Goal: Transaction & Acquisition: Purchase product/service

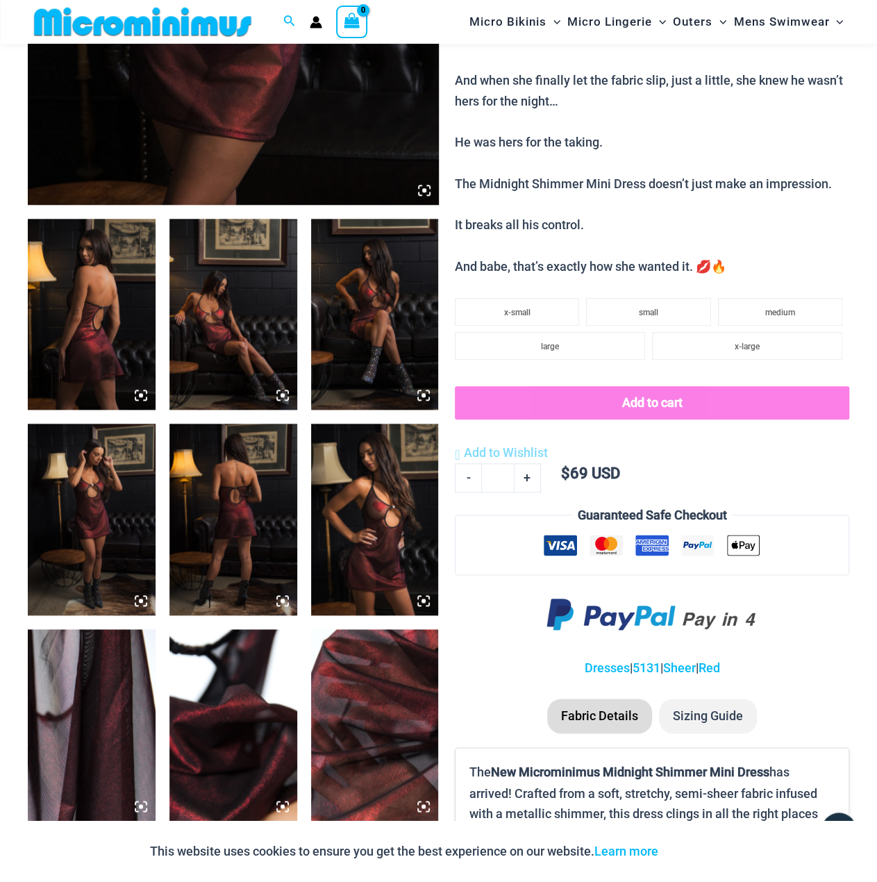
scroll to position [196, 0]
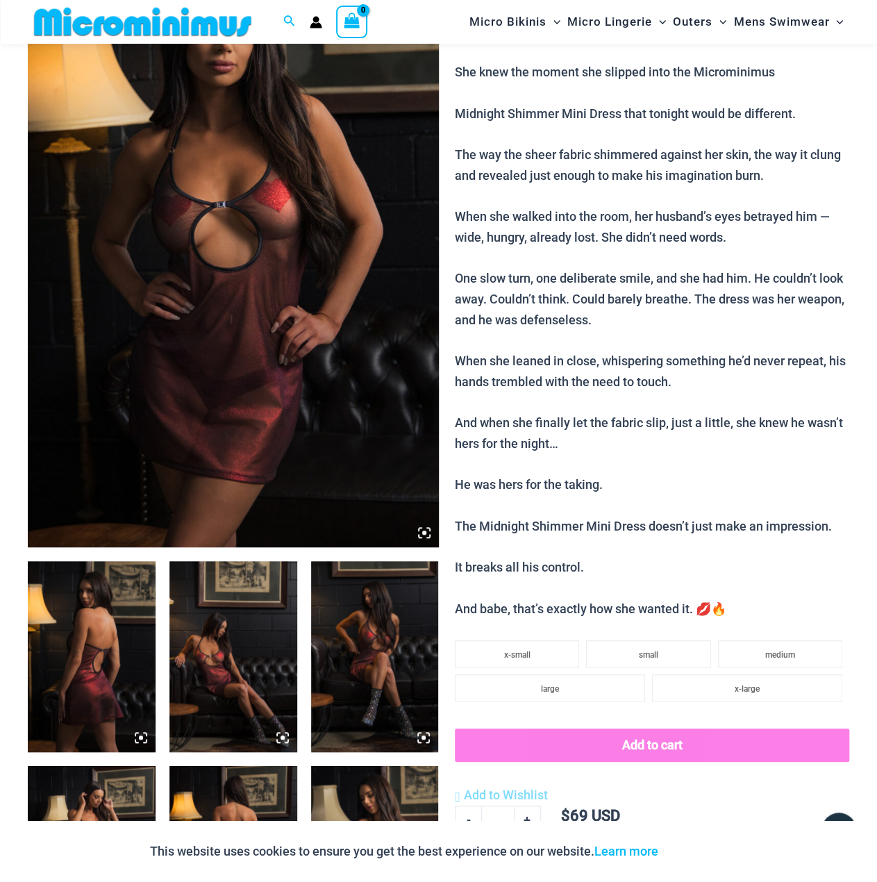
click at [394, 172] on img at bounding box center [233, 239] width 411 height 616
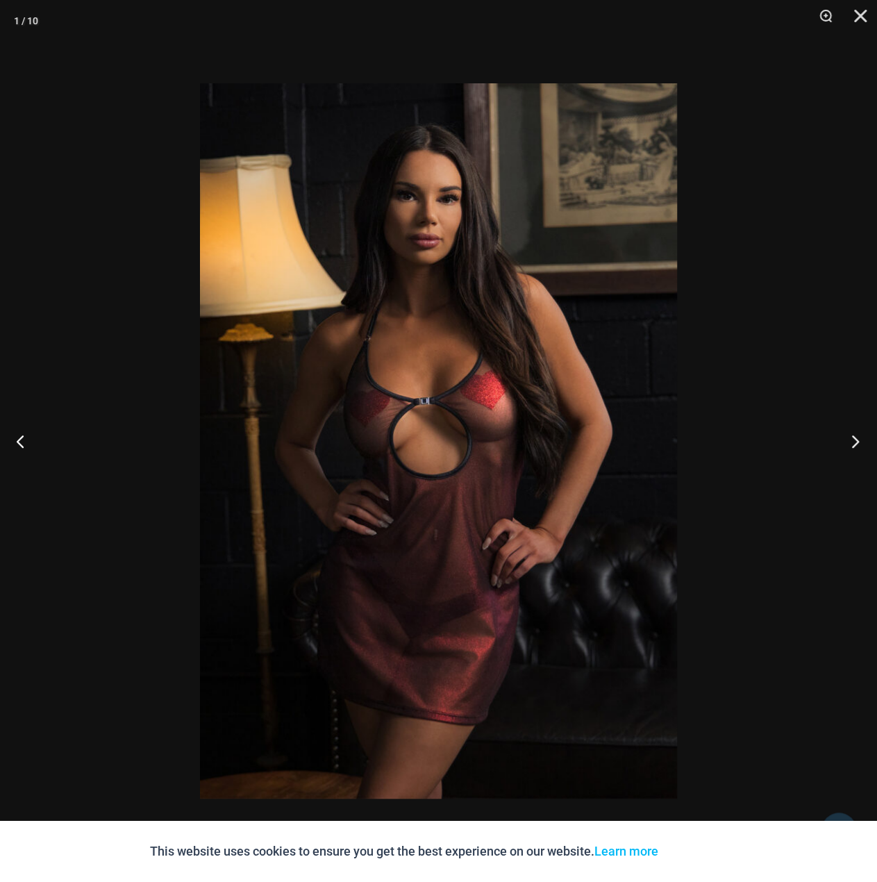
click at [836, 425] on button "Next" at bounding box center [851, 440] width 52 height 69
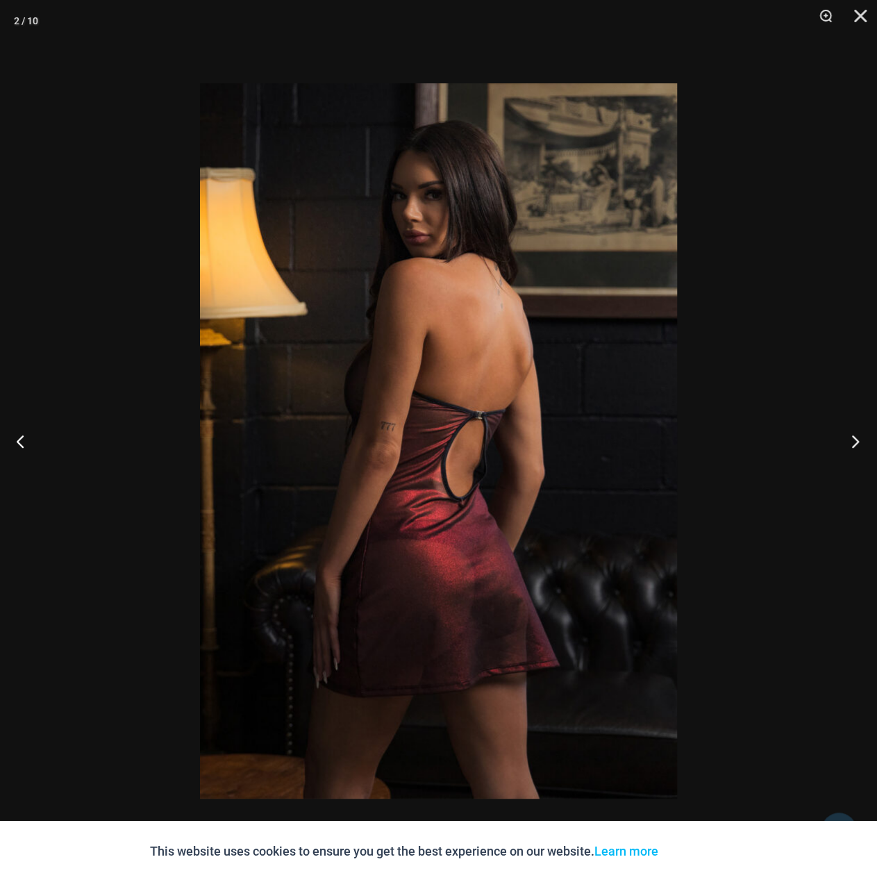
click at [836, 425] on button "Next" at bounding box center [851, 440] width 52 height 69
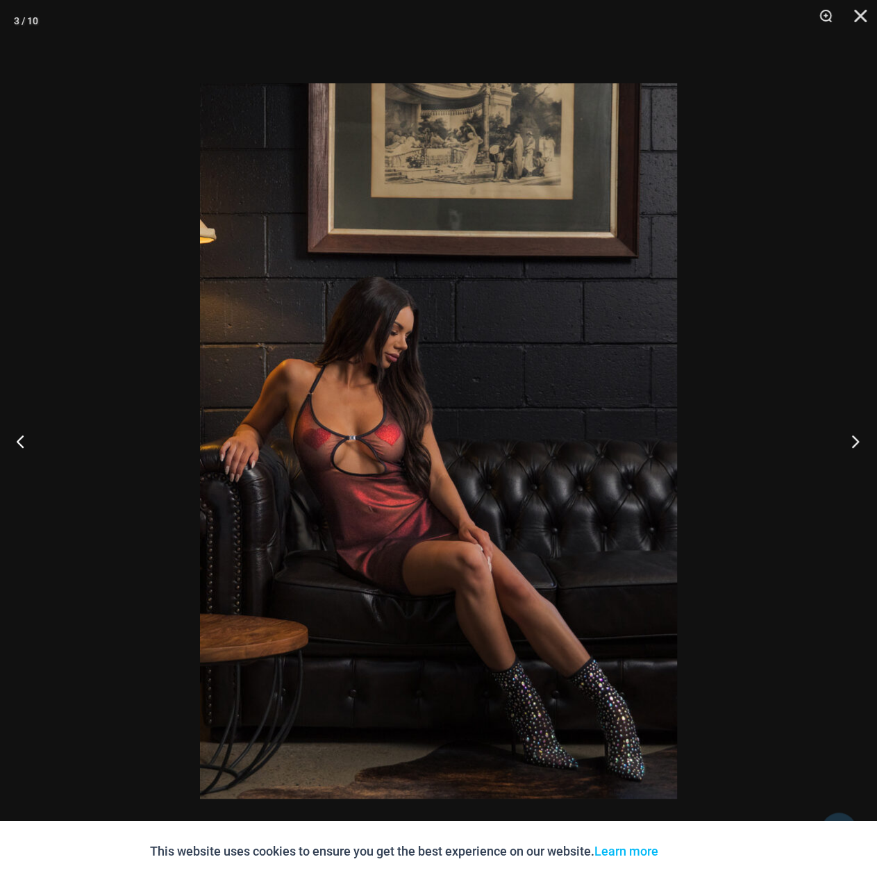
click at [836, 425] on button "Next" at bounding box center [851, 440] width 52 height 69
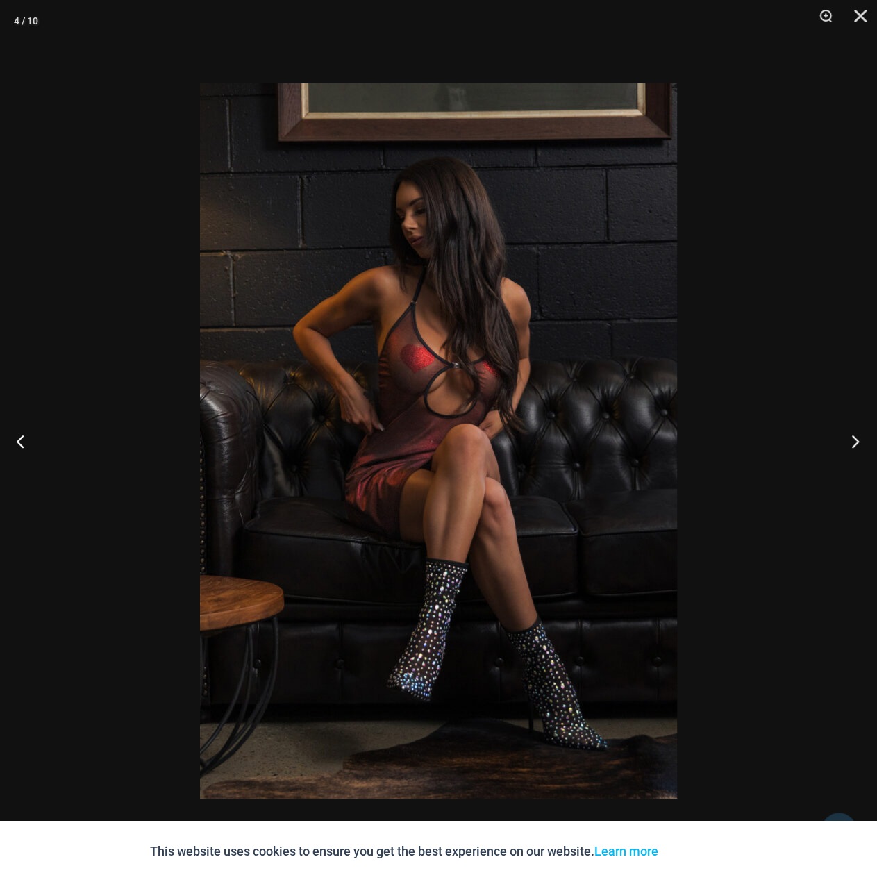
click at [836, 425] on button "Next" at bounding box center [851, 440] width 52 height 69
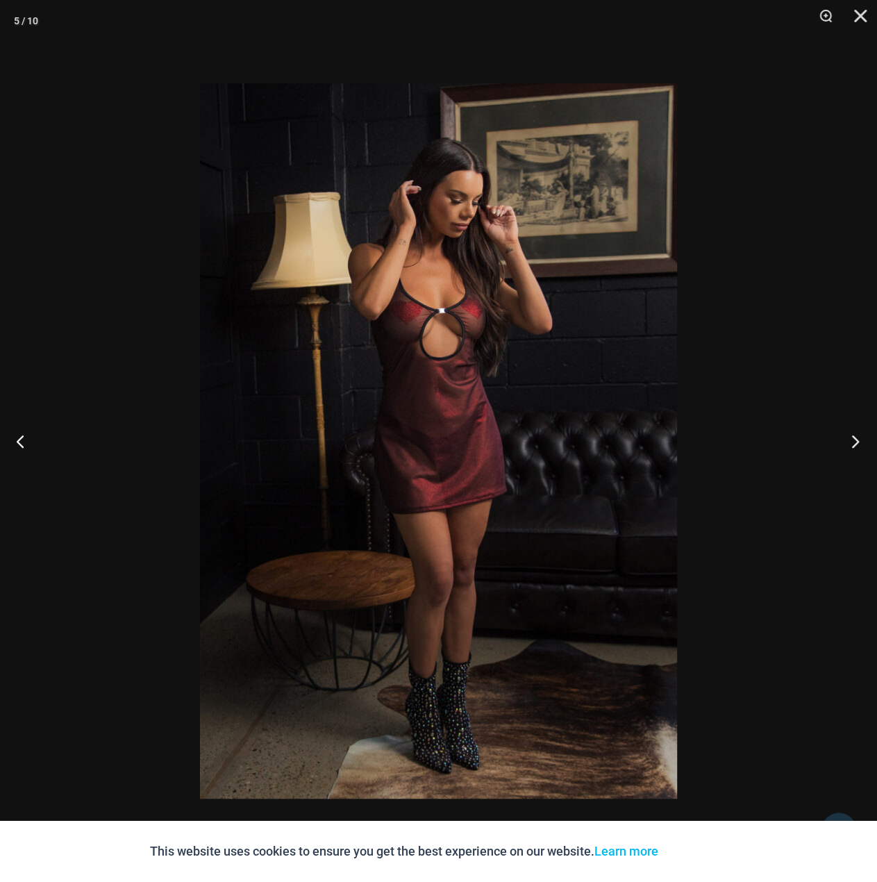
click at [836, 425] on button "Next" at bounding box center [851, 440] width 52 height 69
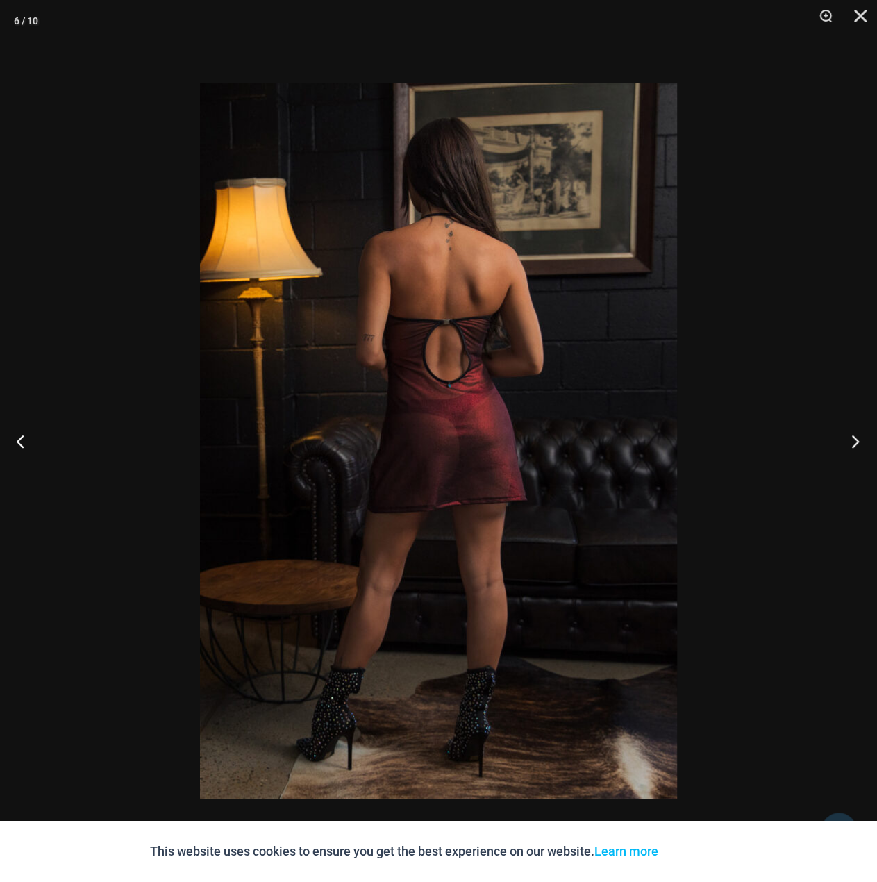
click at [836, 425] on button "Next" at bounding box center [851, 440] width 52 height 69
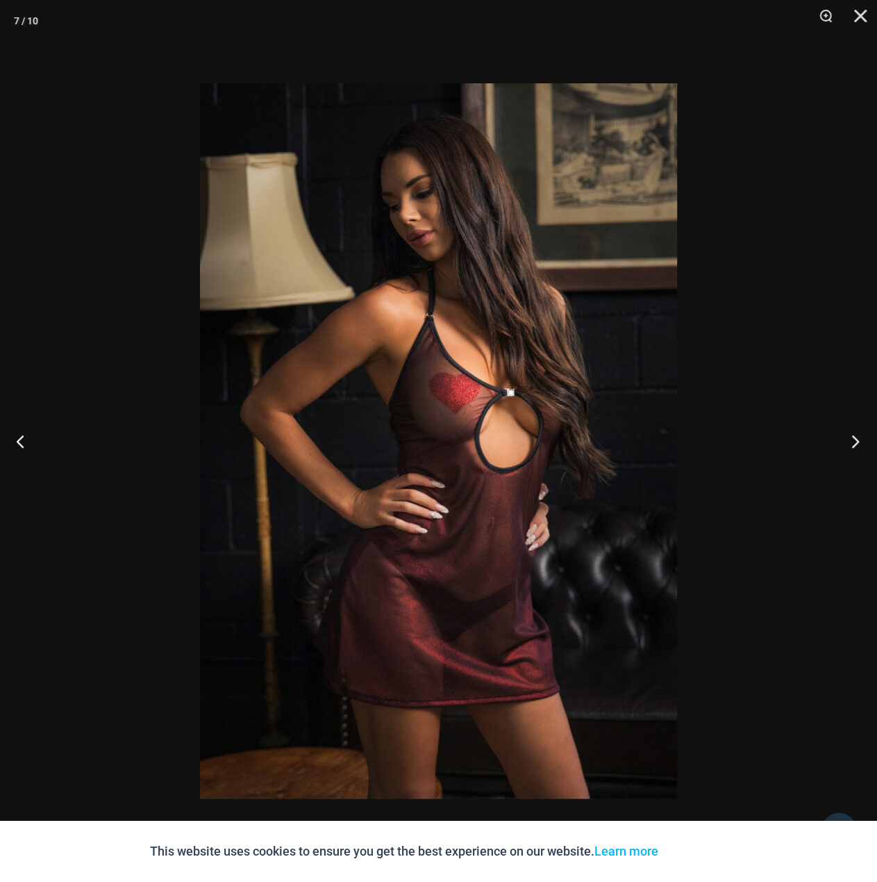
click at [836, 425] on button "Next" at bounding box center [851, 440] width 52 height 69
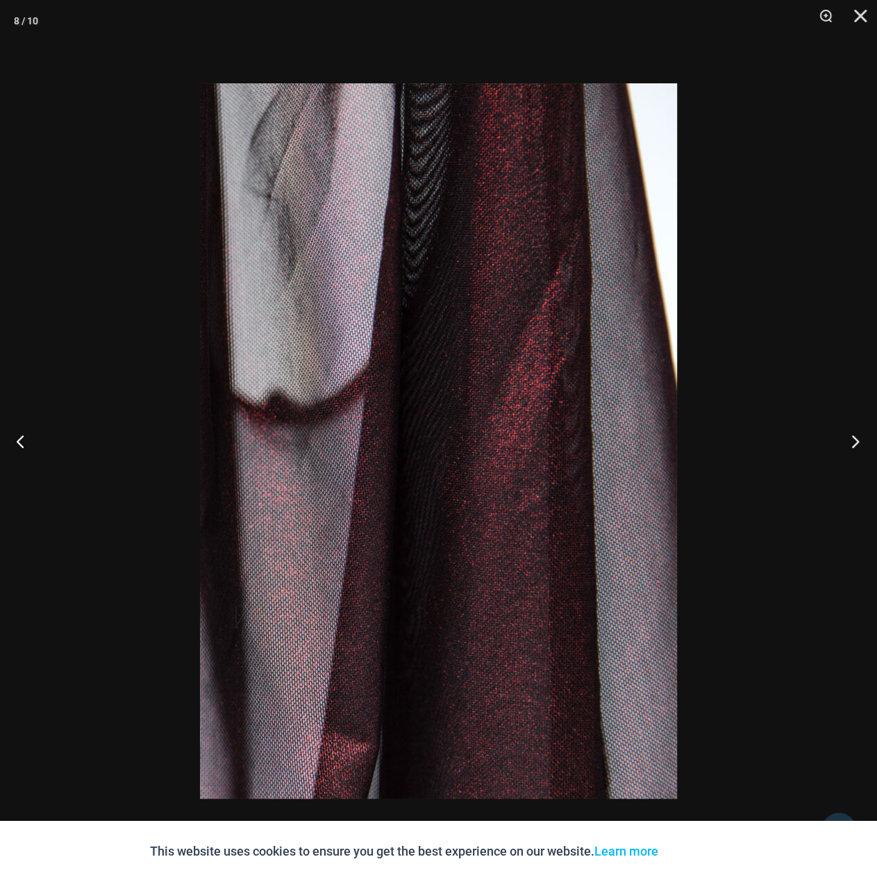
click at [836, 425] on button "Next" at bounding box center [851, 440] width 52 height 69
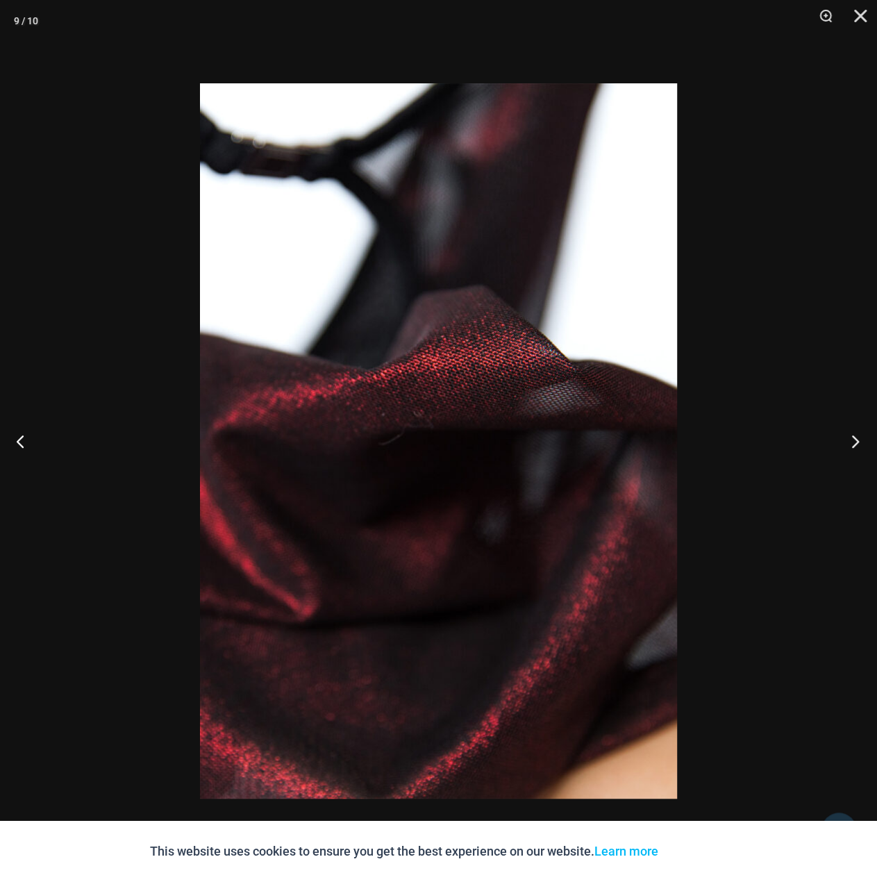
click at [836, 425] on button "Next" at bounding box center [851, 440] width 52 height 69
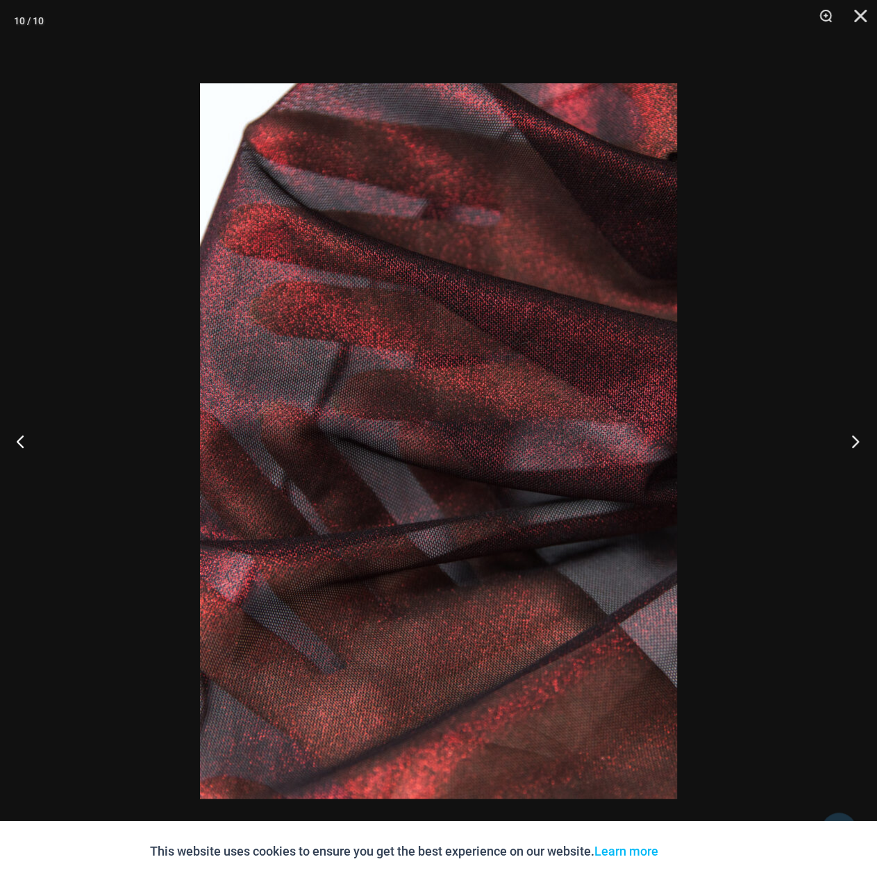
click at [836, 425] on button "Next" at bounding box center [851, 440] width 52 height 69
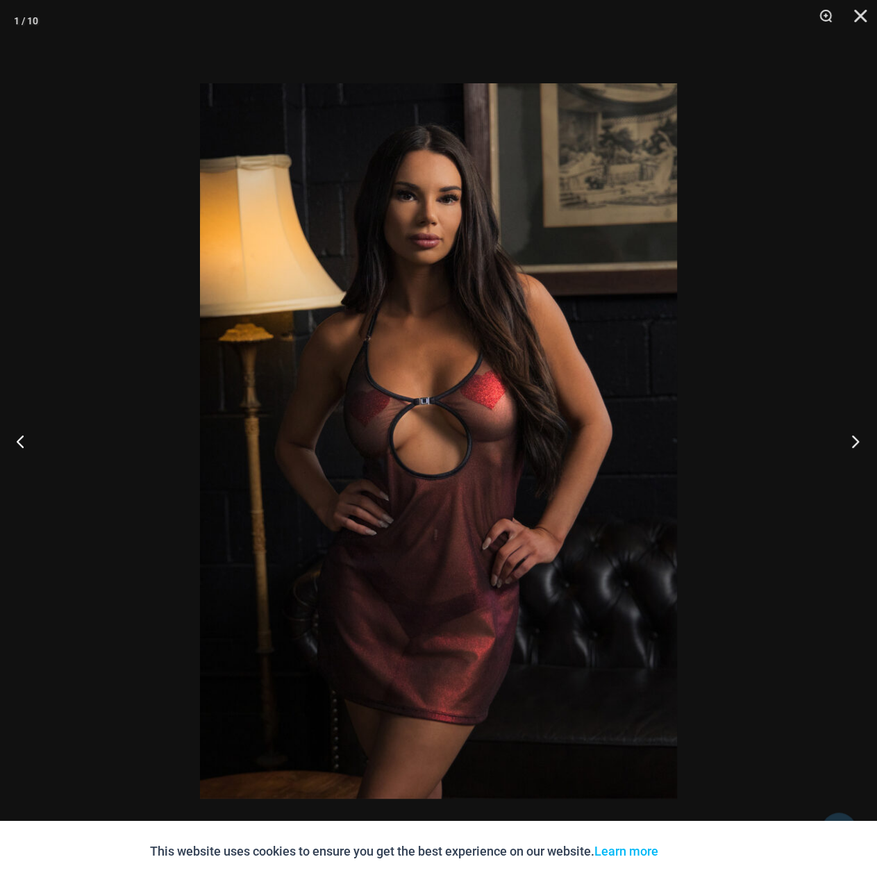
click at [836, 425] on button "Next" at bounding box center [851, 440] width 52 height 69
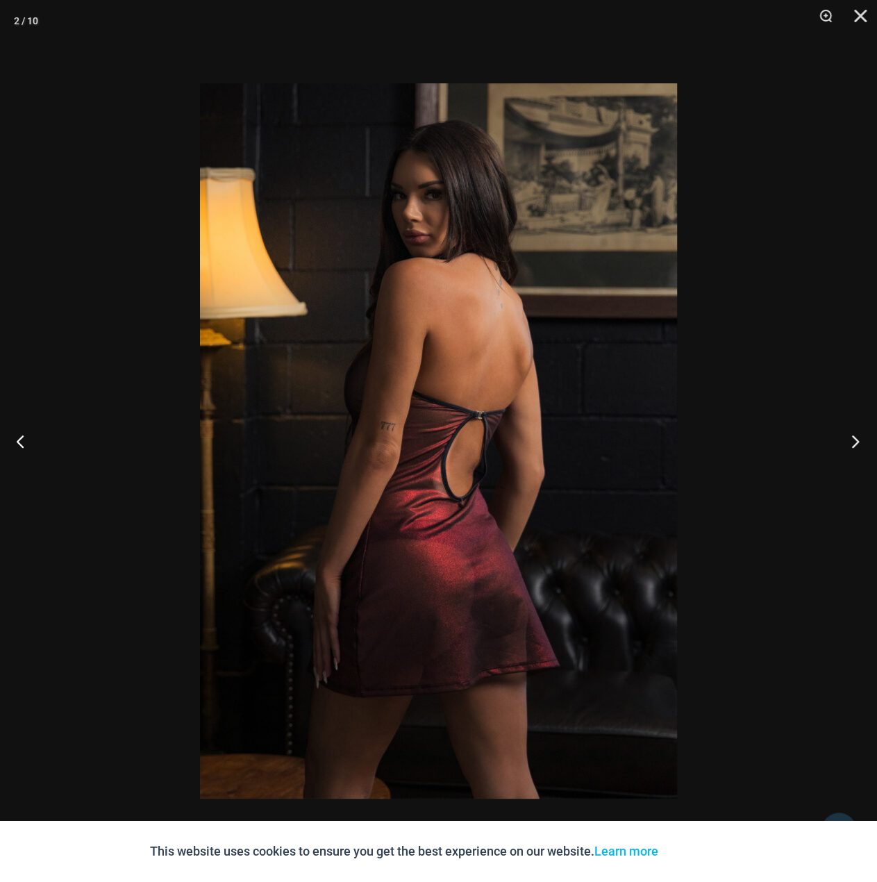
click at [836, 425] on button "Next" at bounding box center [851, 440] width 52 height 69
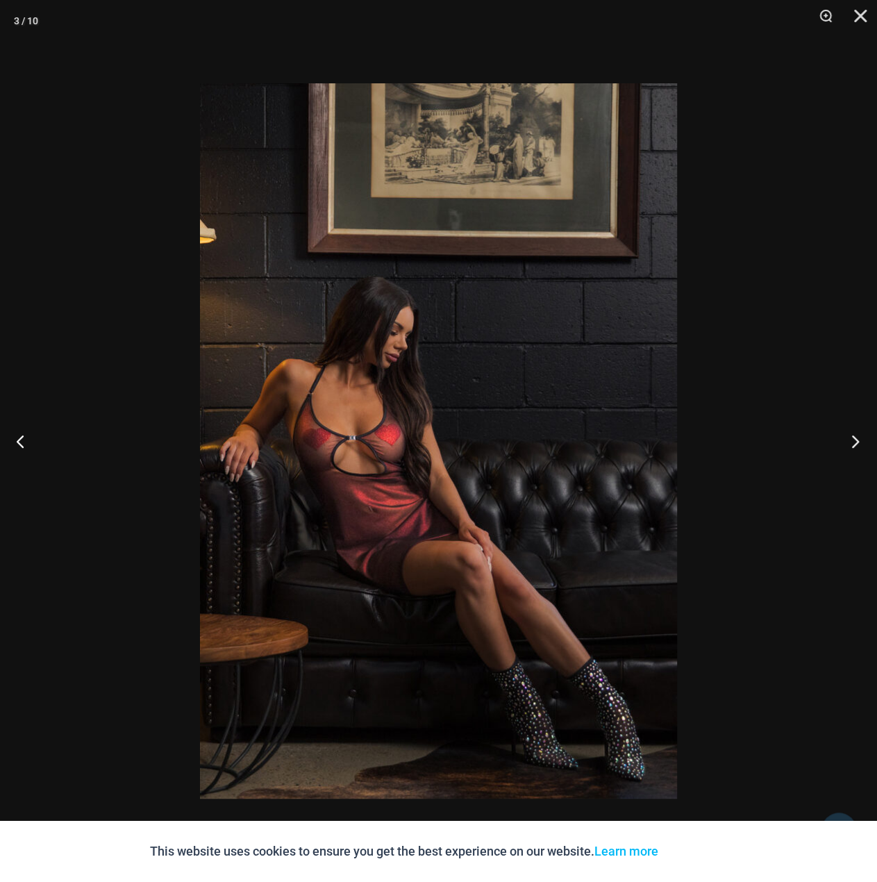
click at [836, 425] on button "Next" at bounding box center [851, 440] width 52 height 69
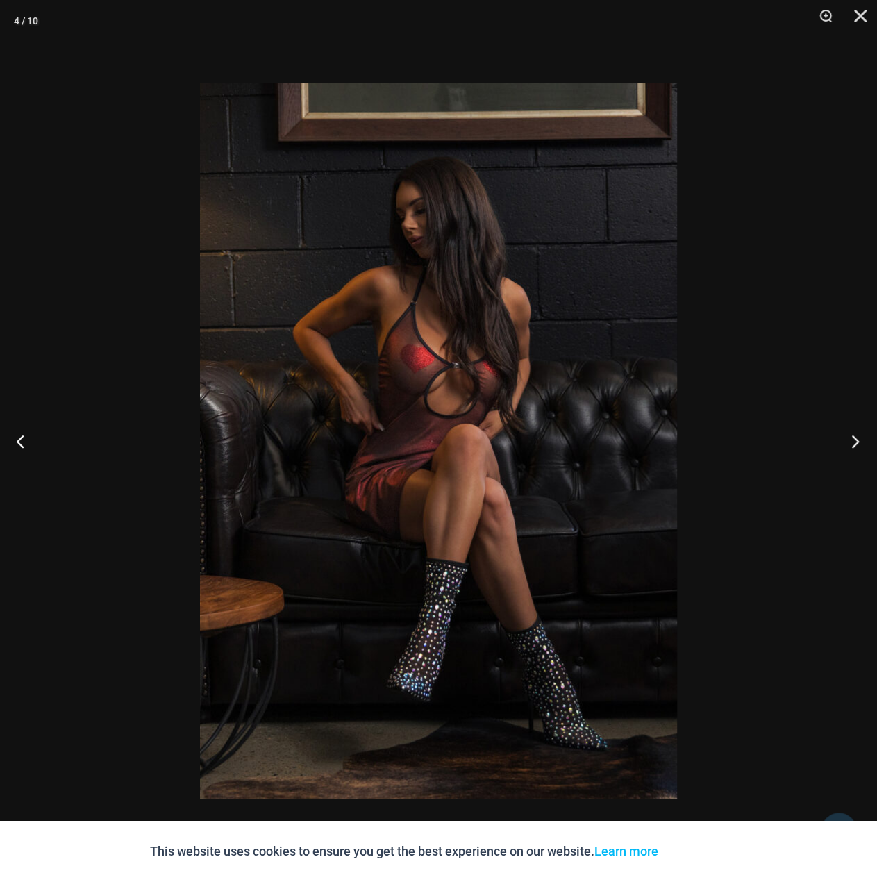
click at [836, 425] on button "Next" at bounding box center [851, 440] width 52 height 69
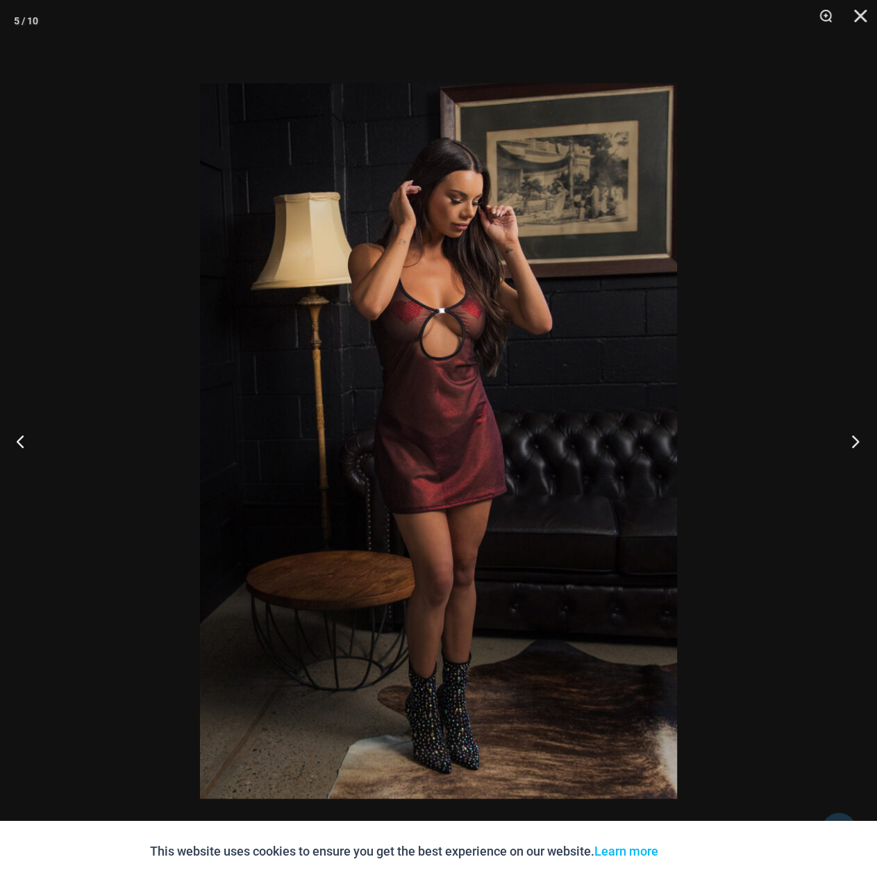
click at [836, 425] on button "Next" at bounding box center [851, 440] width 52 height 69
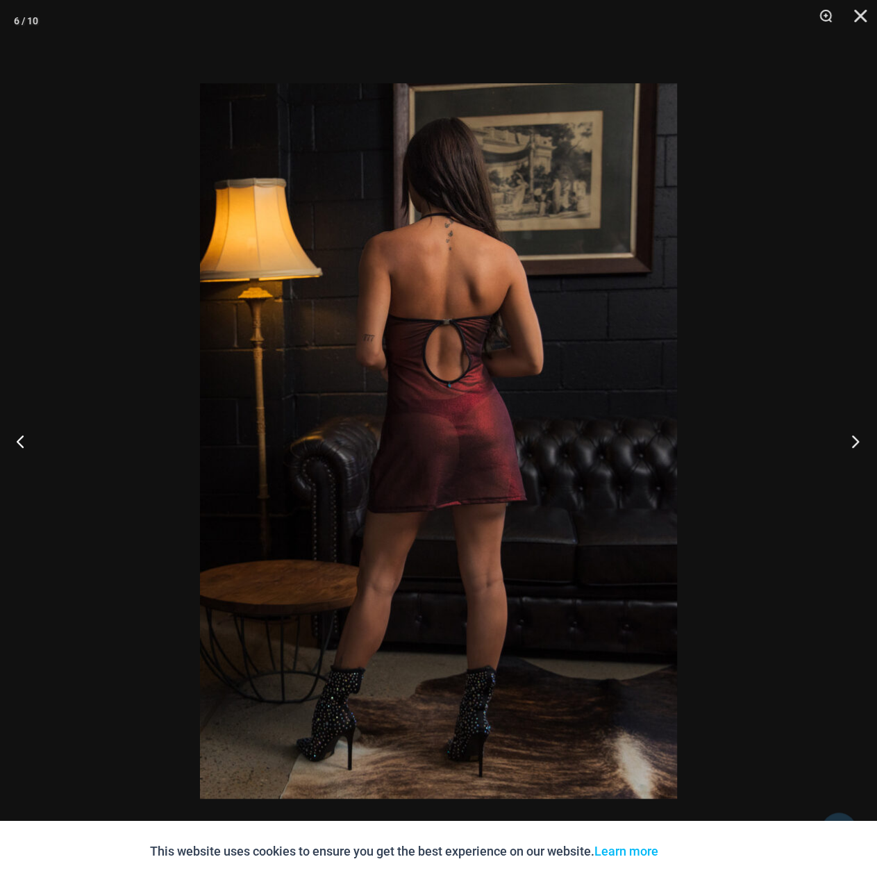
click at [836, 425] on button "Next" at bounding box center [851, 440] width 52 height 69
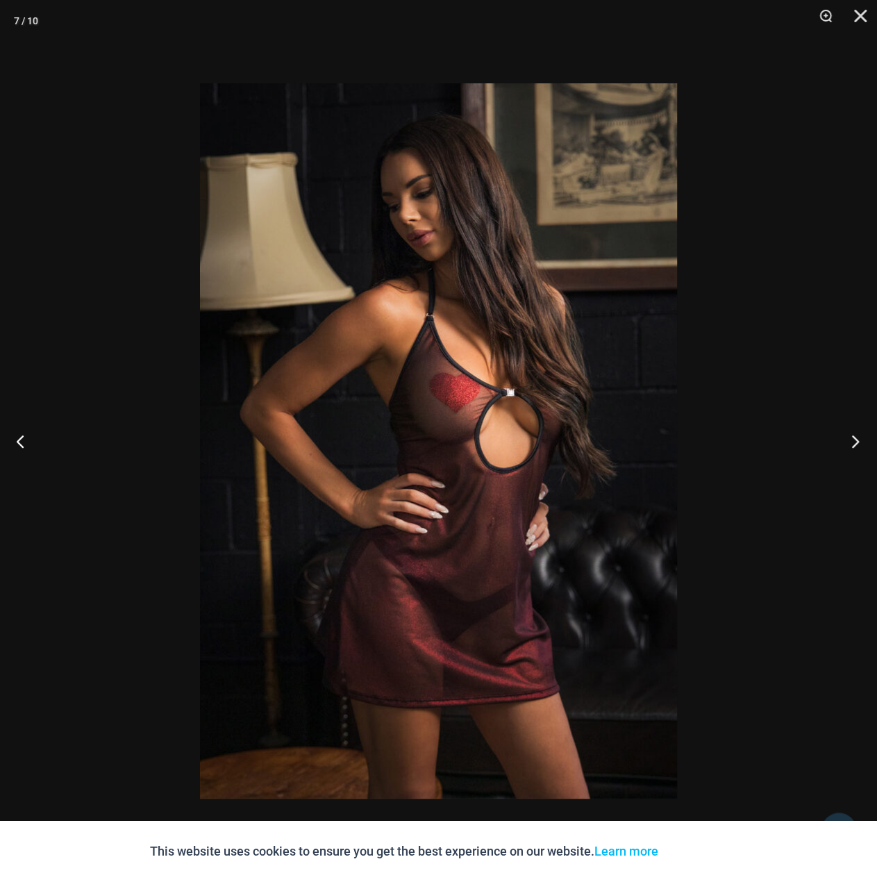
click at [836, 425] on button "Next" at bounding box center [851, 440] width 52 height 69
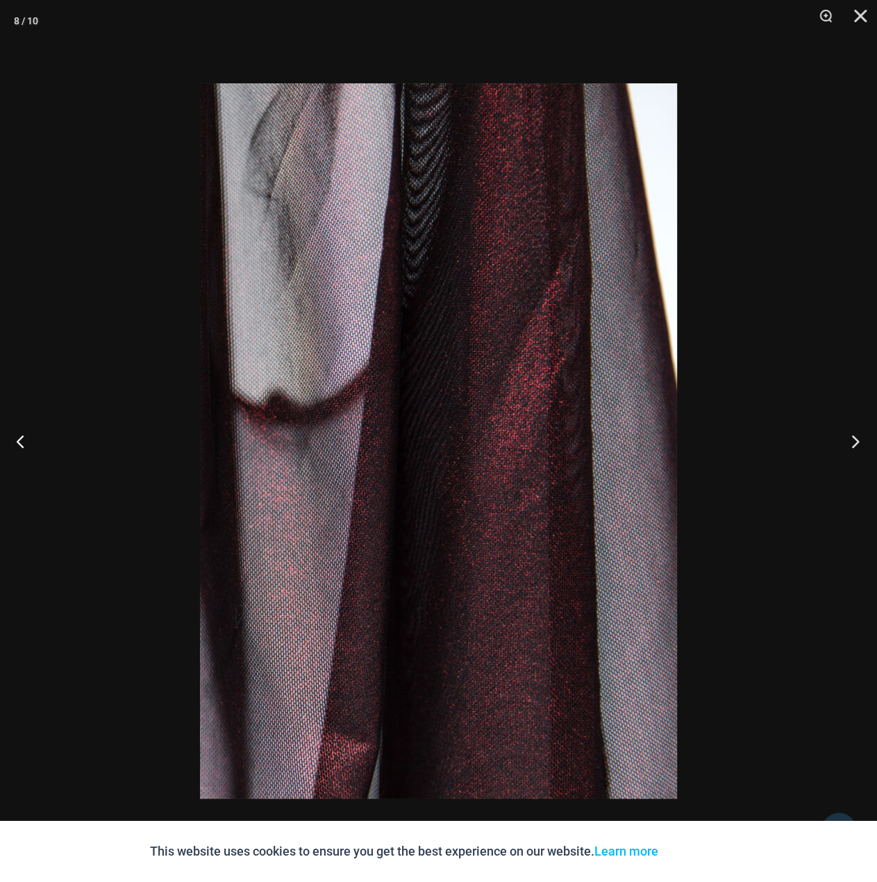
click at [836, 425] on button "Next" at bounding box center [851, 440] width 52 height 69
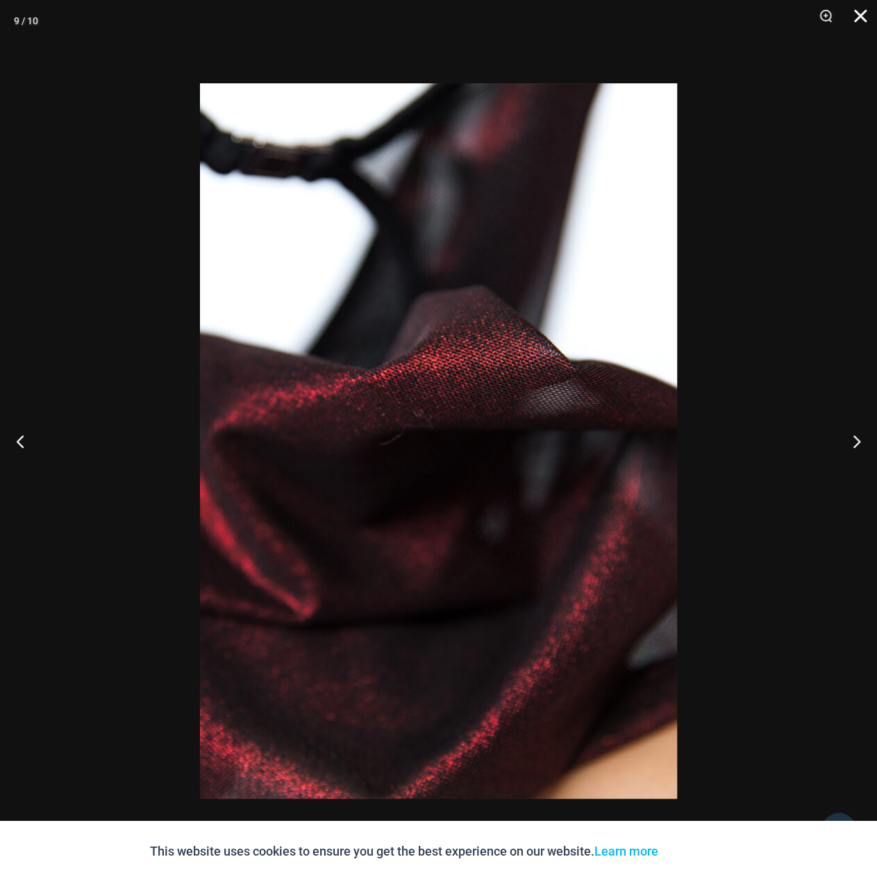
click at [860, 10] on button "Close" at bounding box center [855, 21] width 35 height 42
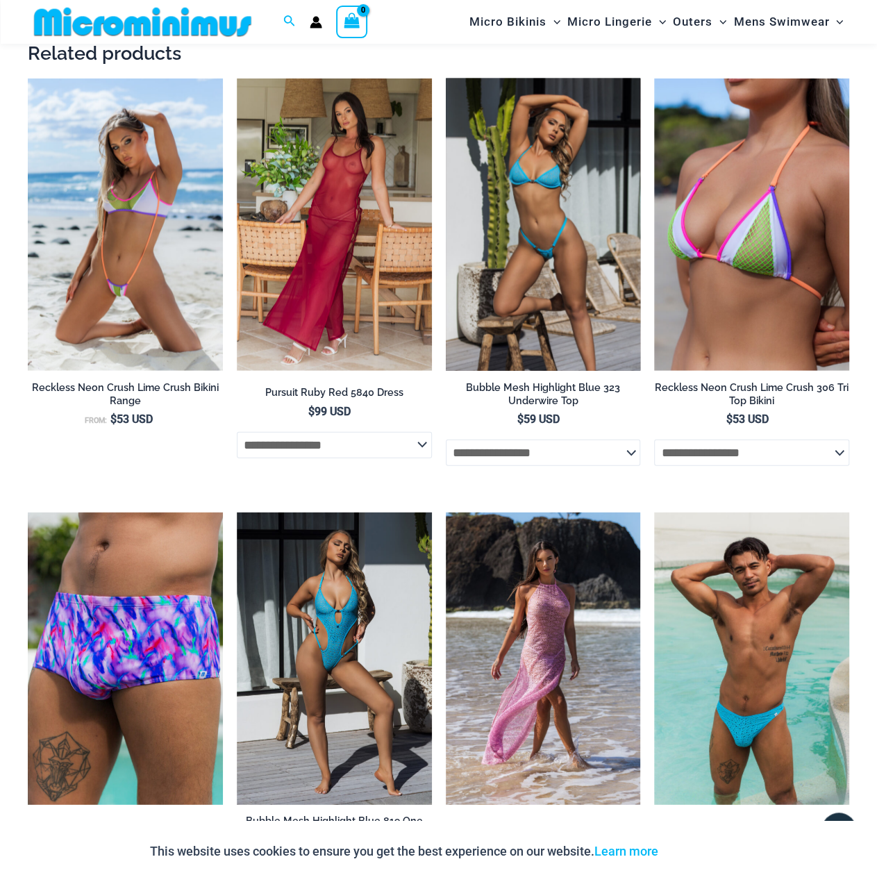
scroll to position [1585, 0]
